Goal: Find specific page/section: Find specific page/section

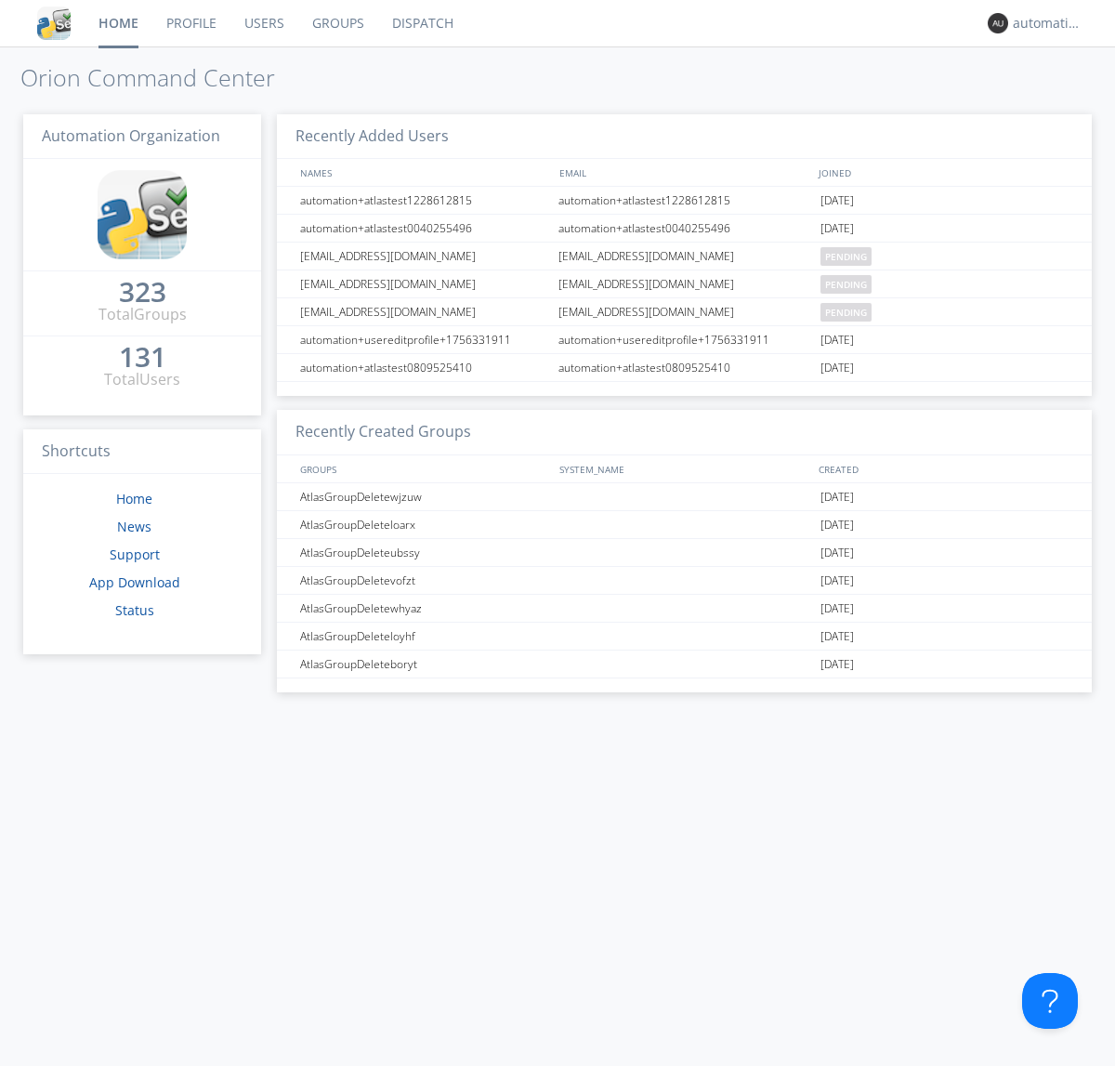
click at [421, 23] on link "Dispatch" at bounding box center [422, 23] width 89 height 46
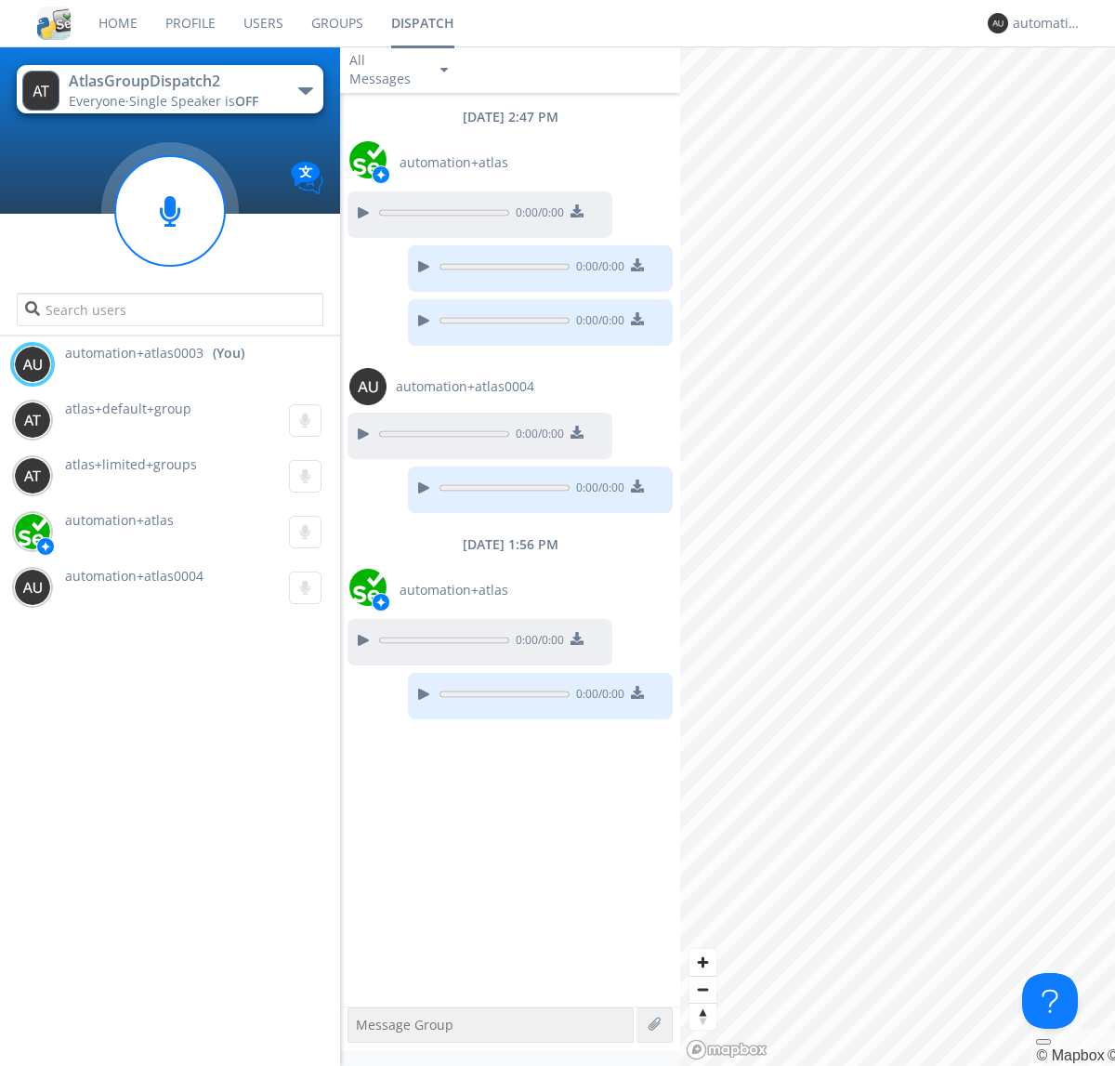
click at [305, 90] on div "button" at bounding box center [305, 90] width 15 height 7
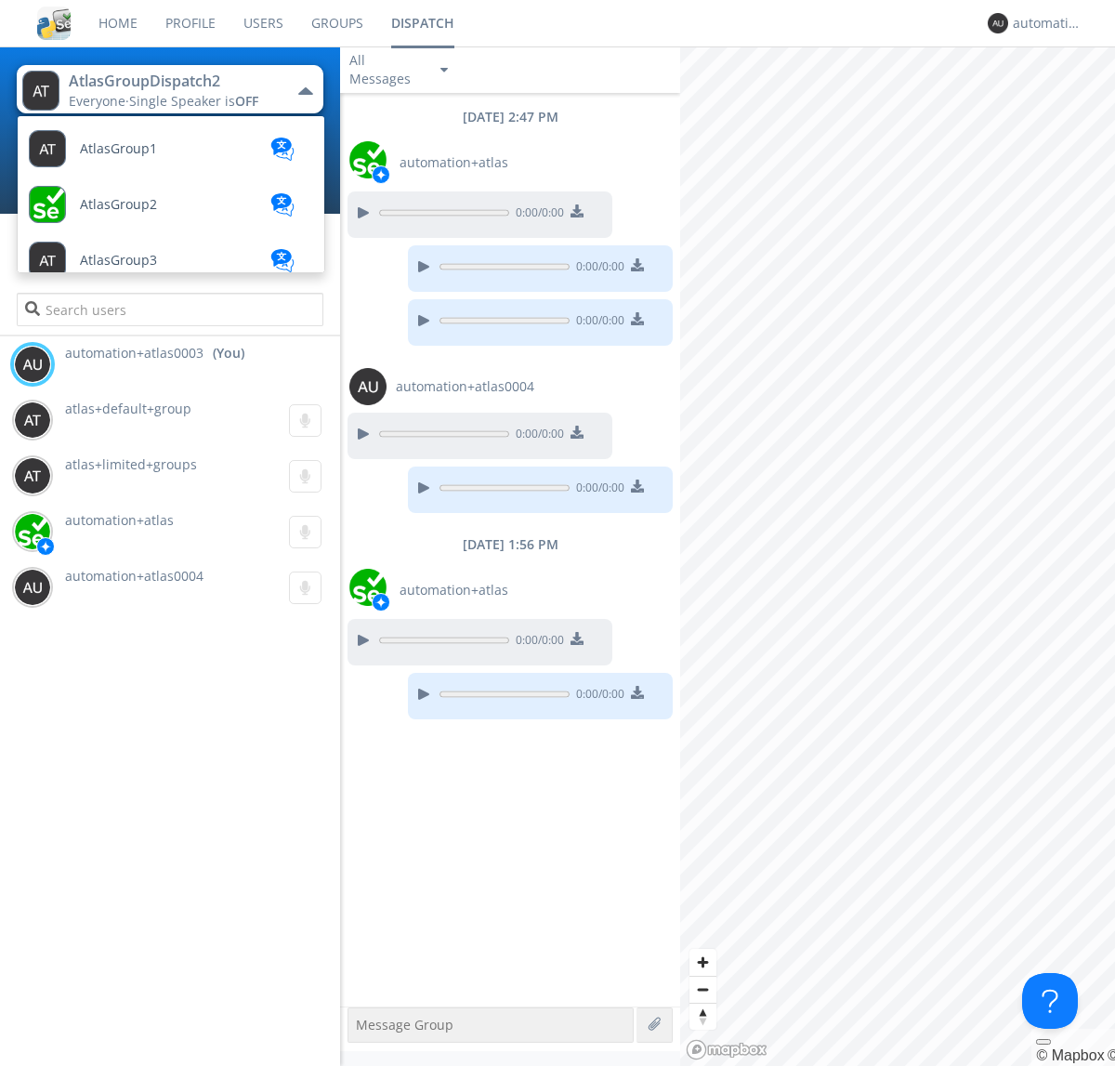
click at [140, 867] on span "AtlasGroupDispatch" at bounding box center [142, 874] width 125 height 14
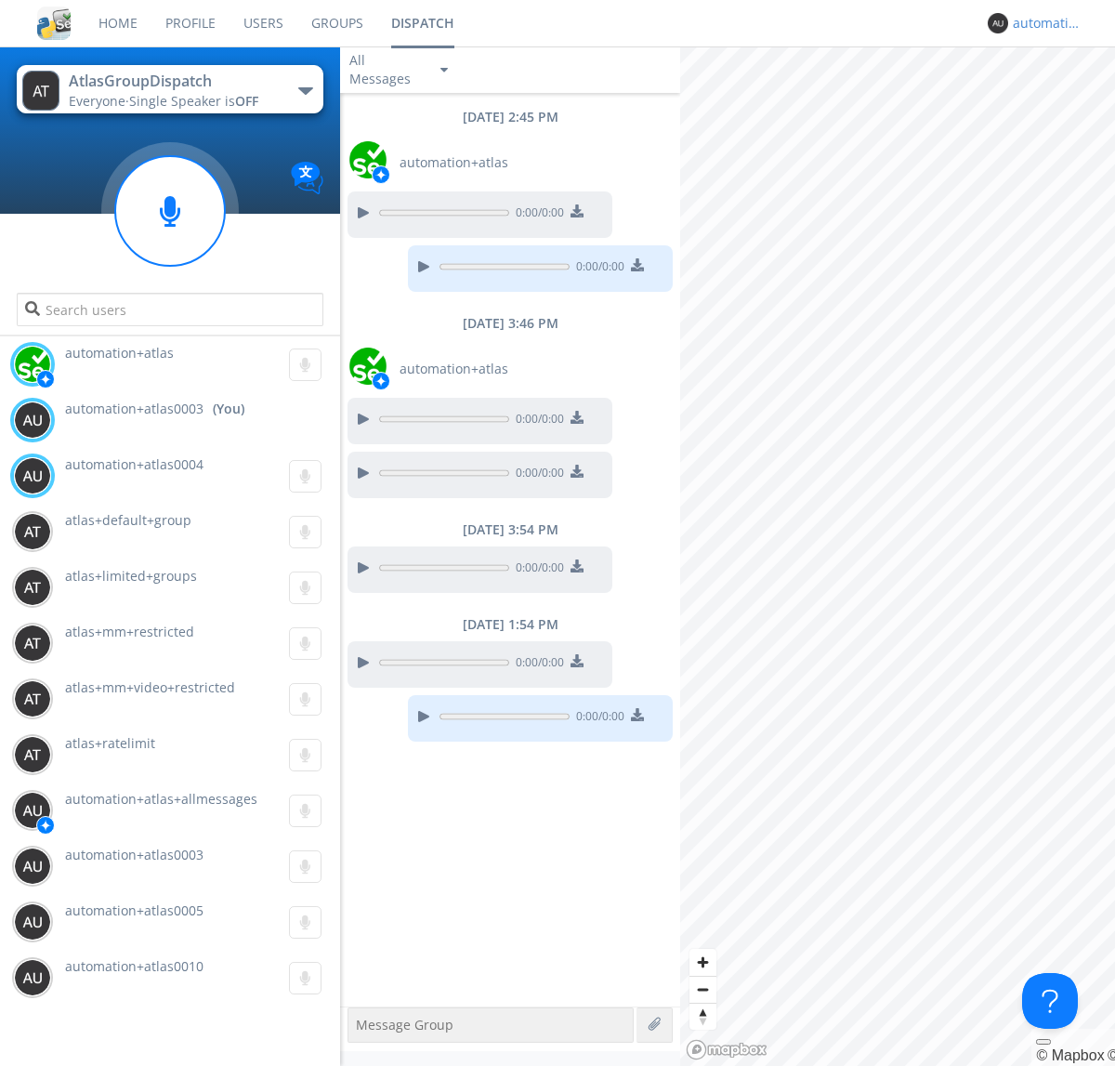
click at [1042, 23] on div "automation+atlas0003" at bounding box center [1048, 23] width 70 height 19
